Goal: Navigation & Orientation: Find specific page/section

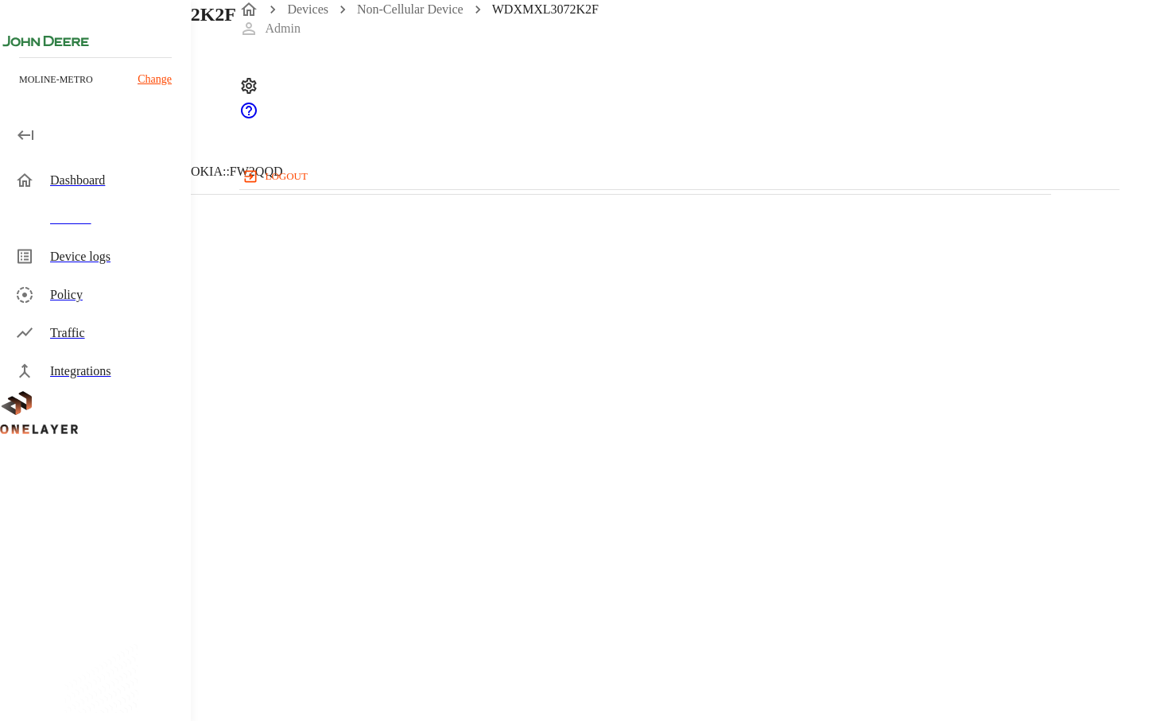
click at [96, 175] on div "Dashboard" at bounding box center [114, 180] width 128 height 19
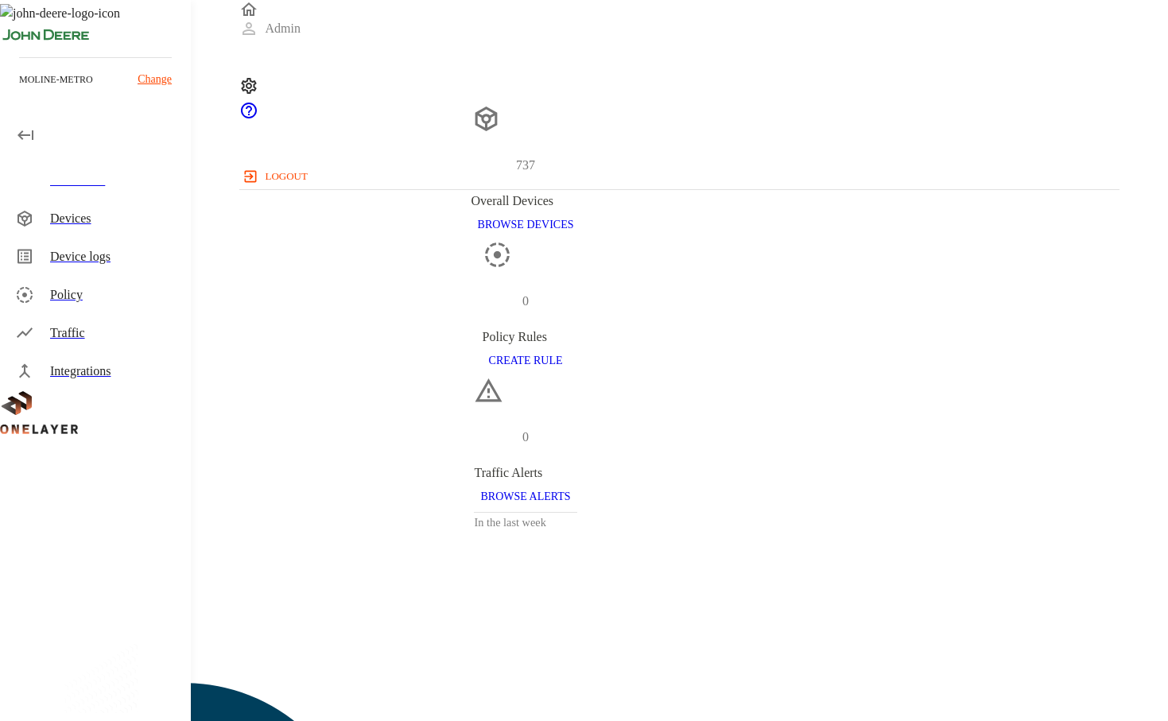
scroll to position [426, 879]
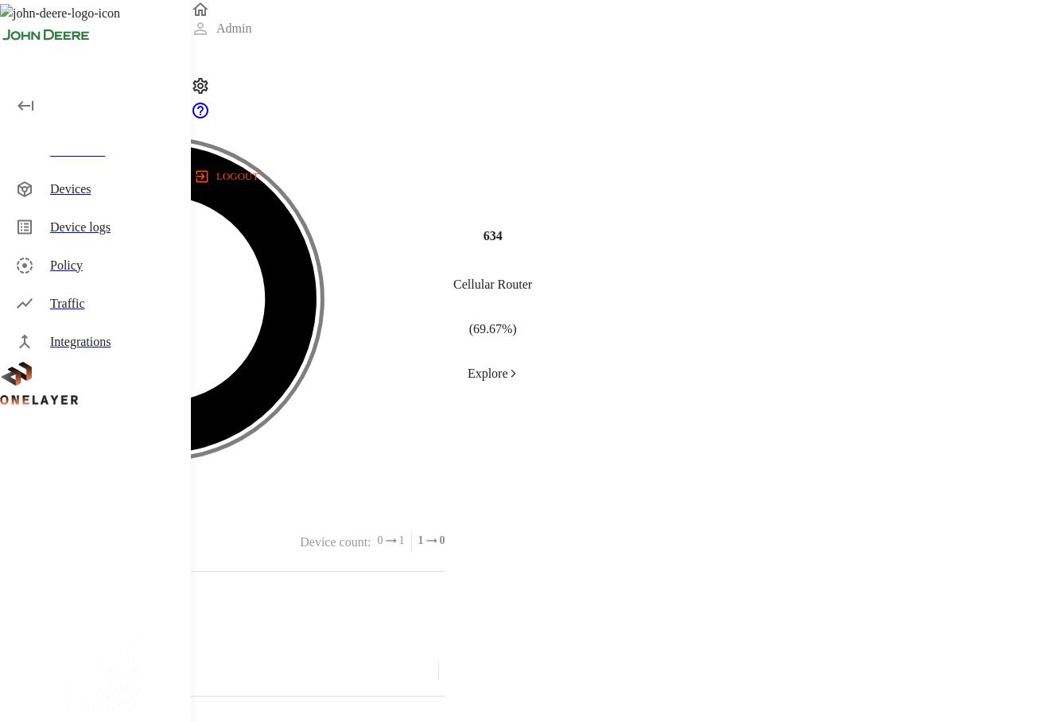
scroll to position [584, 0]
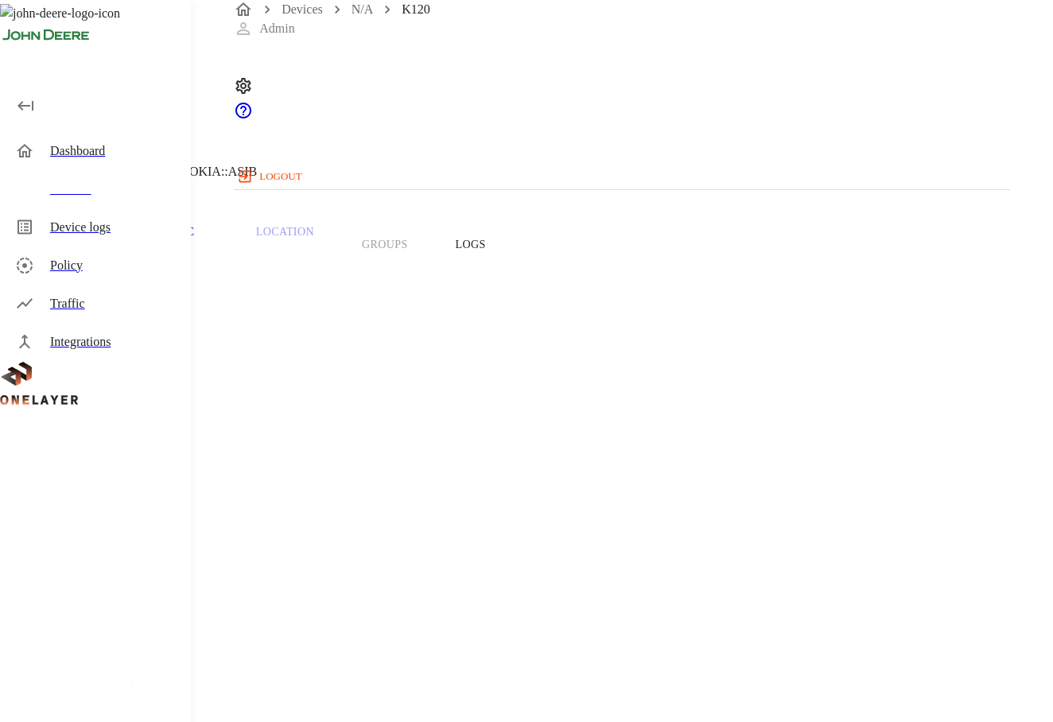
click at [10, 105] on icon at bounding box center [5, 97] width 10 height 16
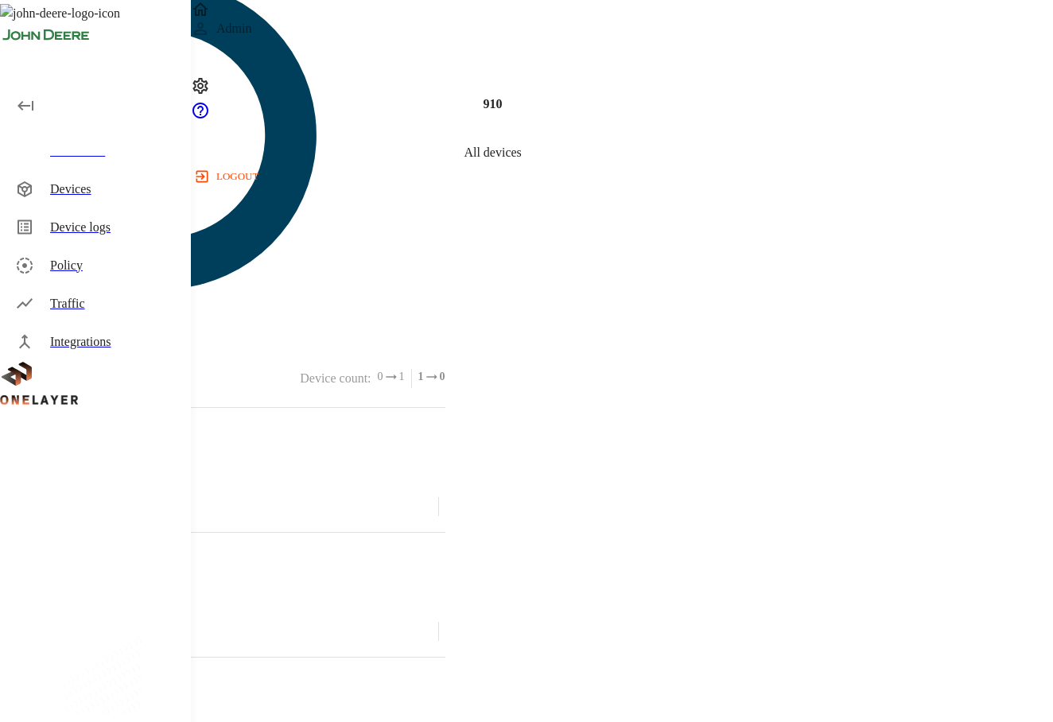
scroll to position [427, 775]
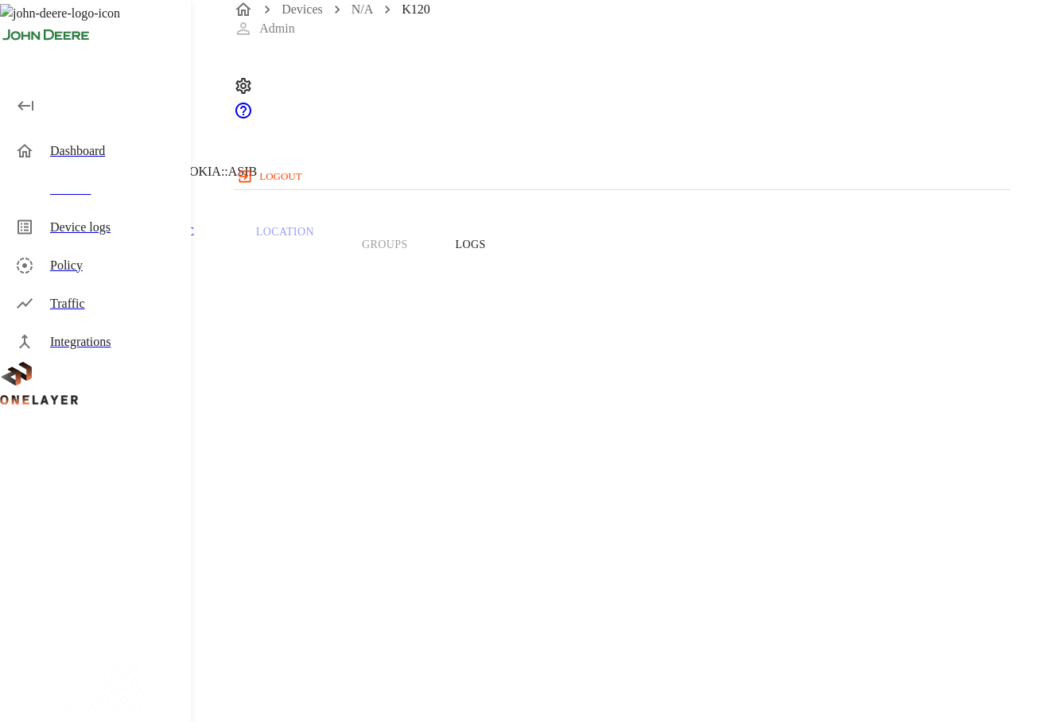
click at [19, 107] on icon at bounding box center [9, 96] width 19 height 19
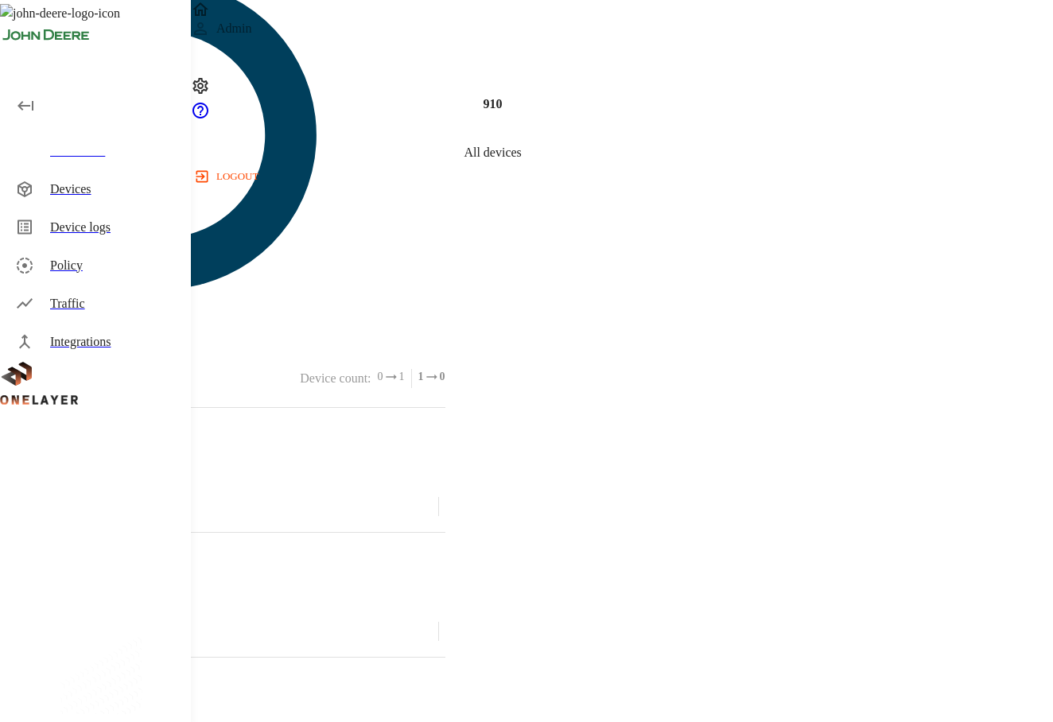
scroll to position [427, 775]
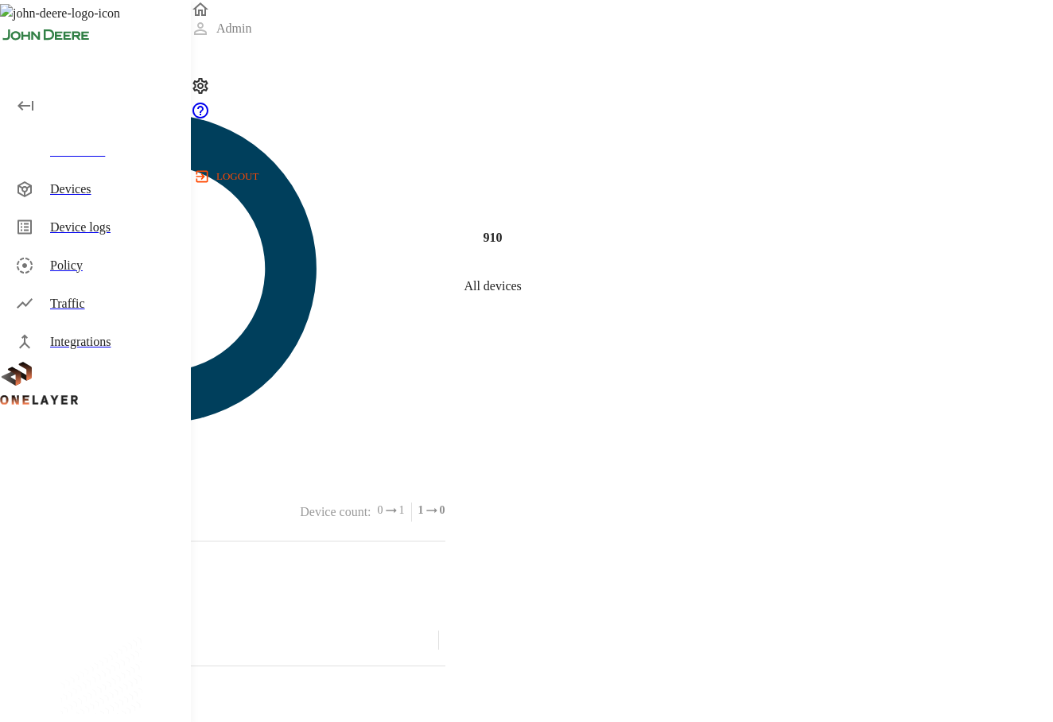
click at [123, 149] on div "Dashboard" at bounding box center [114, 151] width 128 height 19
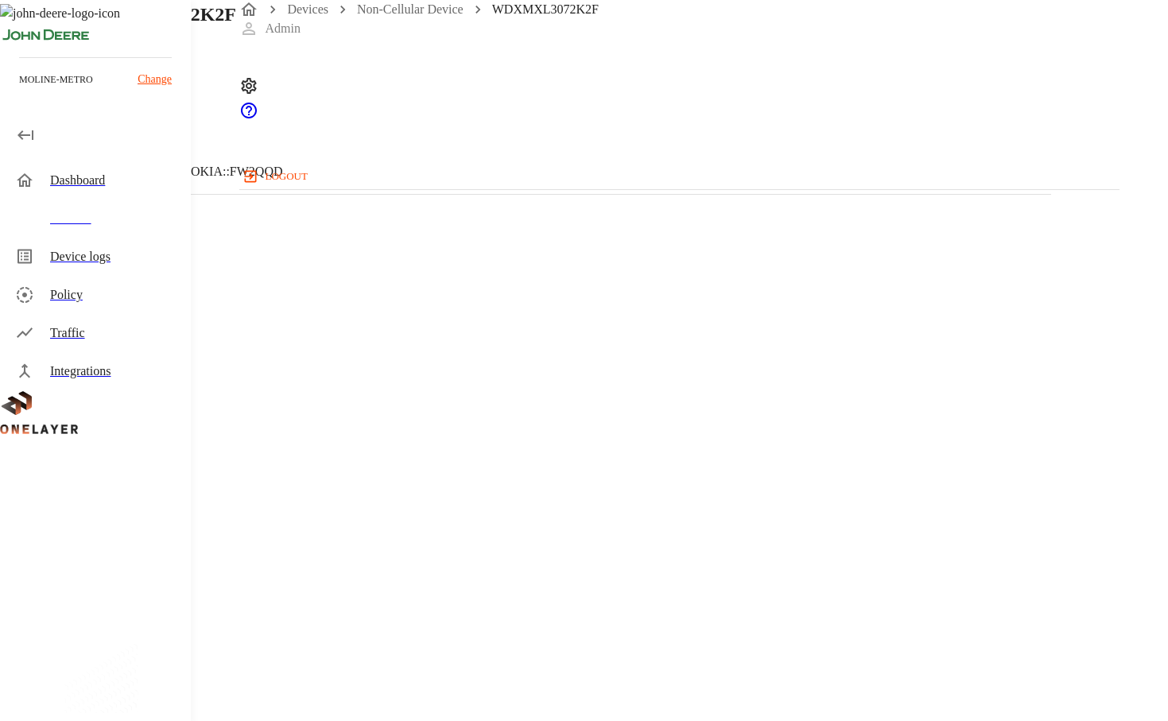
click at [76, 171] on div "Dashboard" at bounding box center [114, 180] width 128 height 19
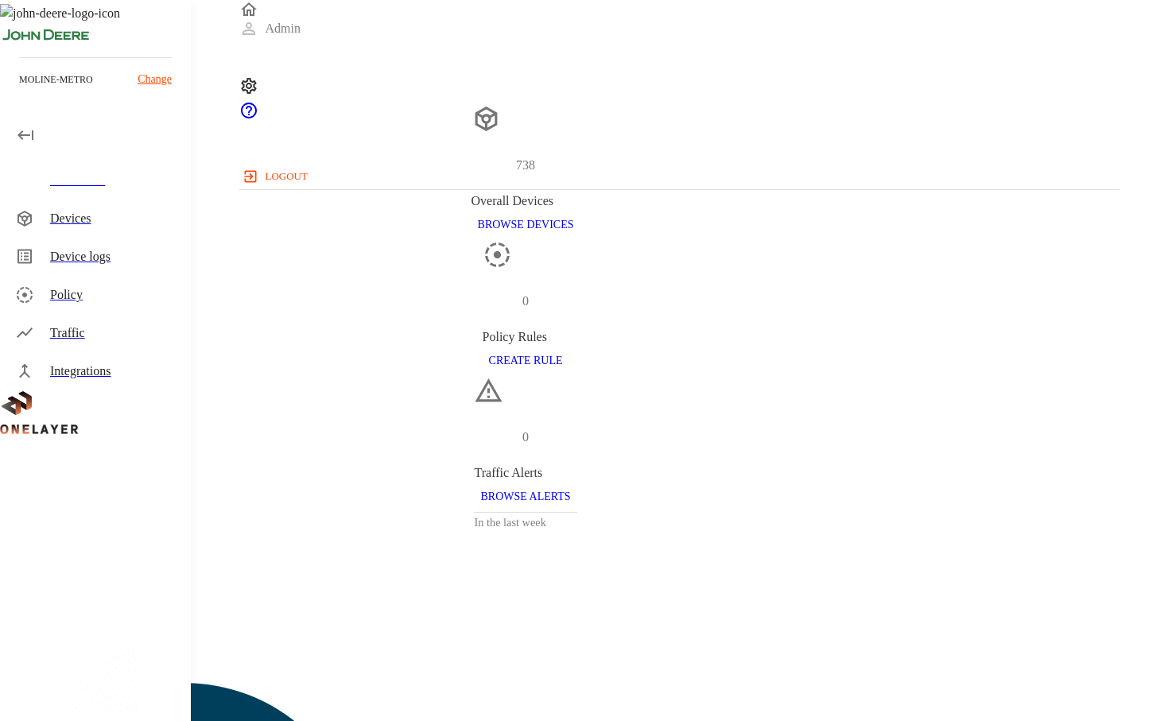
scroll to position [426, 879]
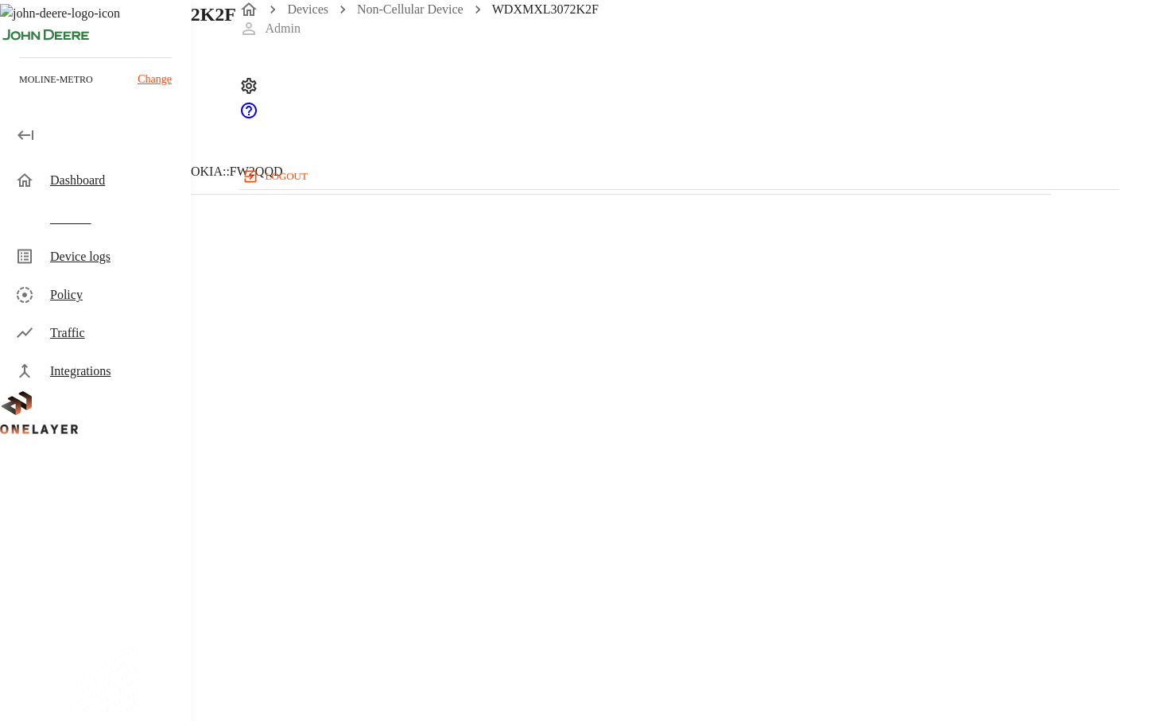
click at [88, 179] on div "Dashboard" at bounding box center [114, 180] width 128 height 19
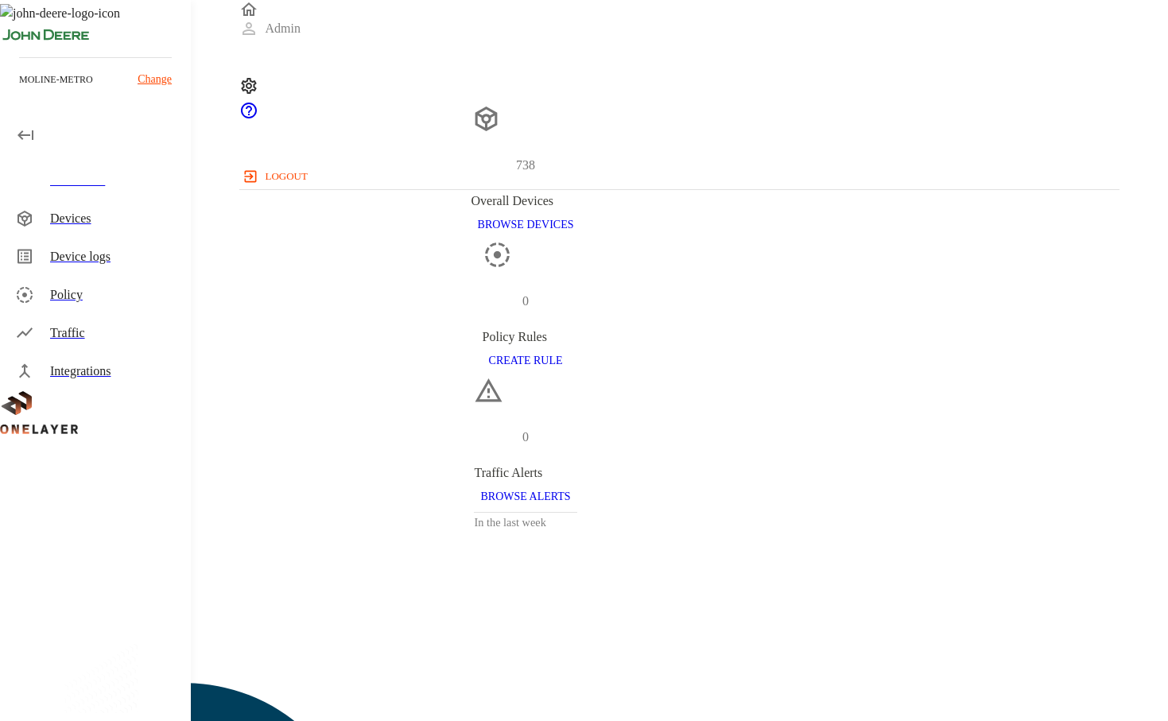
scroll to position [426, 879]
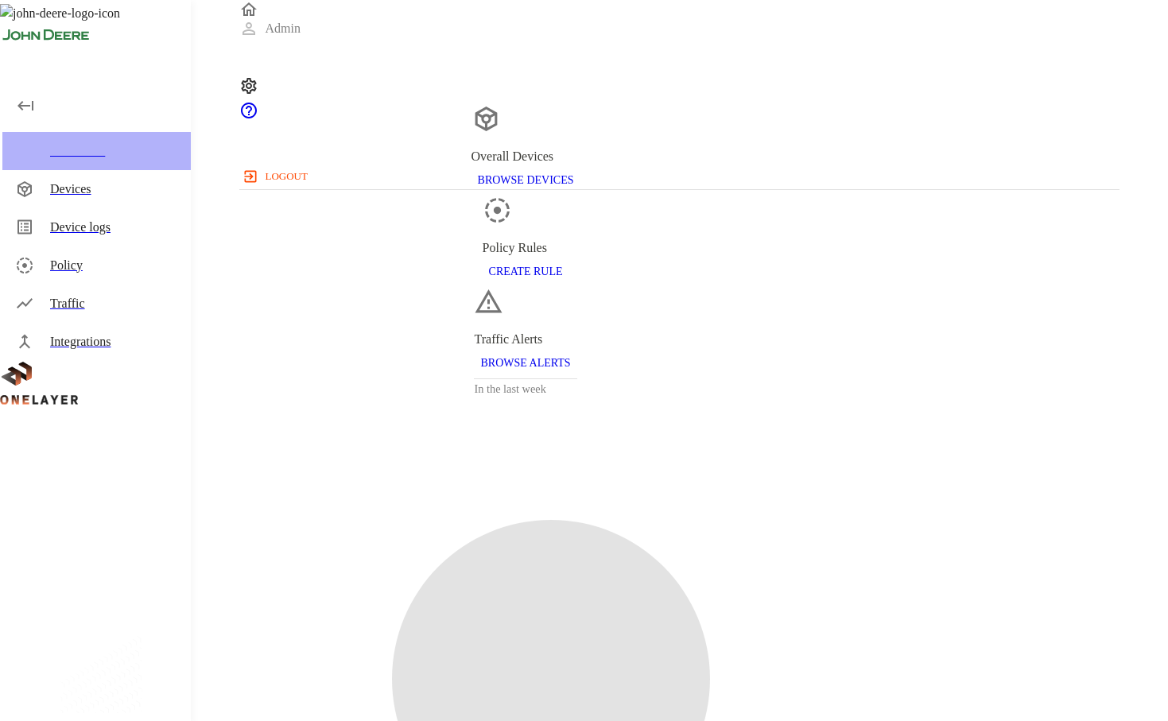
click at [87, 152] on div "Dashboard" at bounding box center [114, 151] width 128 height 19
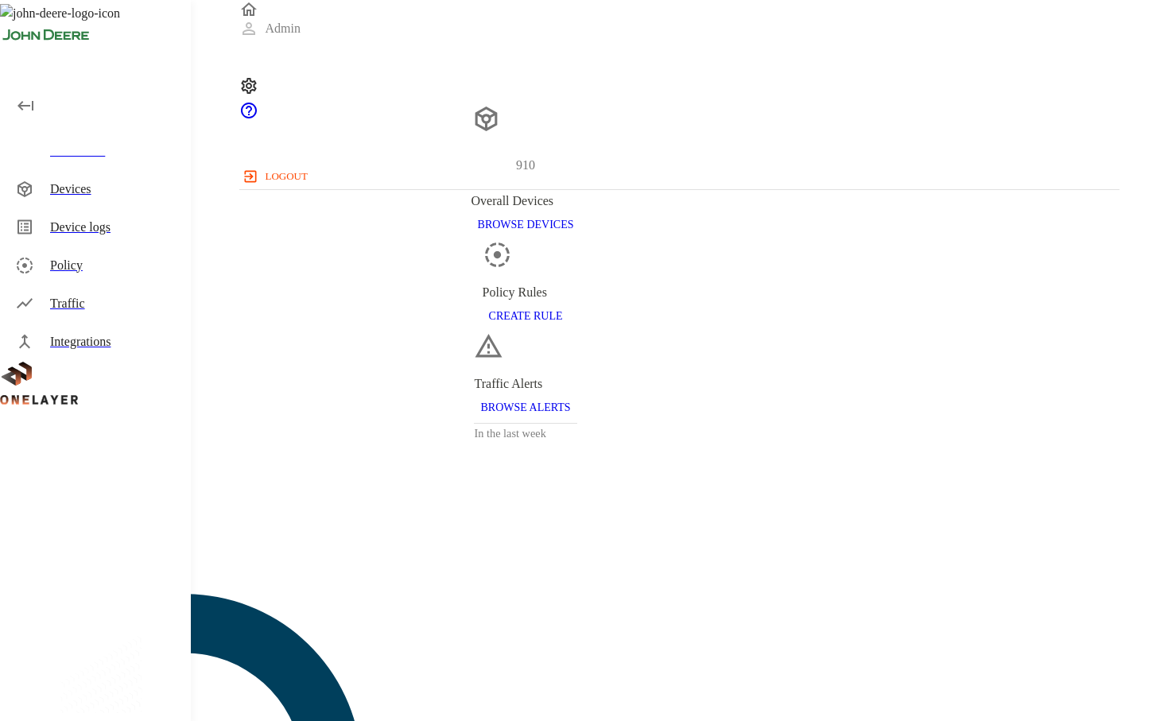
scroll to position [426, 879]
